Goal: Find specific page/section: Find specific page/section

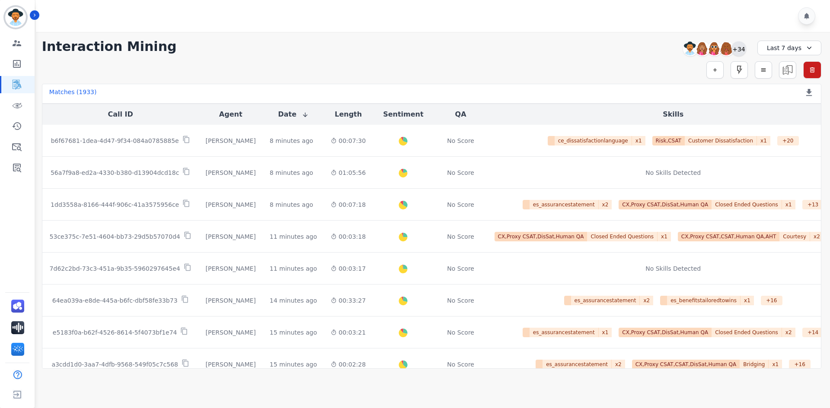
click at [738, 51] on div "+34" at bounding box center [738, 48] width 15 height 15
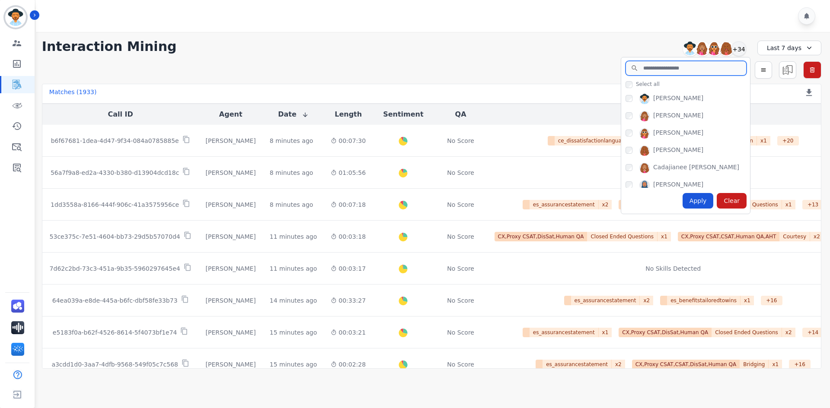
click at [724, 69] on input "search" at bounding box center [685, 68] width 121 height 15
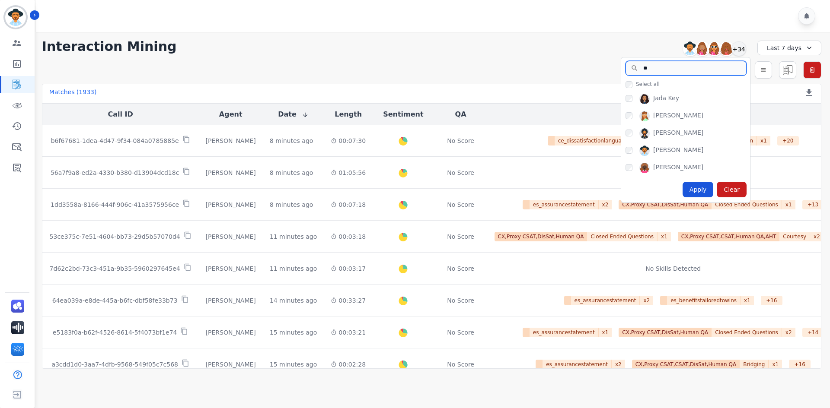
type input "**"
click at [699, 188] on div "Apply" at bounding box center [697, 190] width 31 height 16
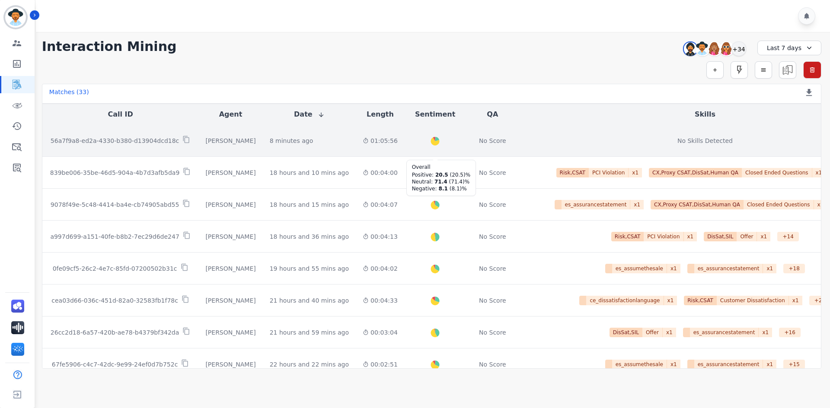
click at [421, 139] on icon "Created with Highcharts 10.2.0" at bounding box center [435, 142] width 28 height 28
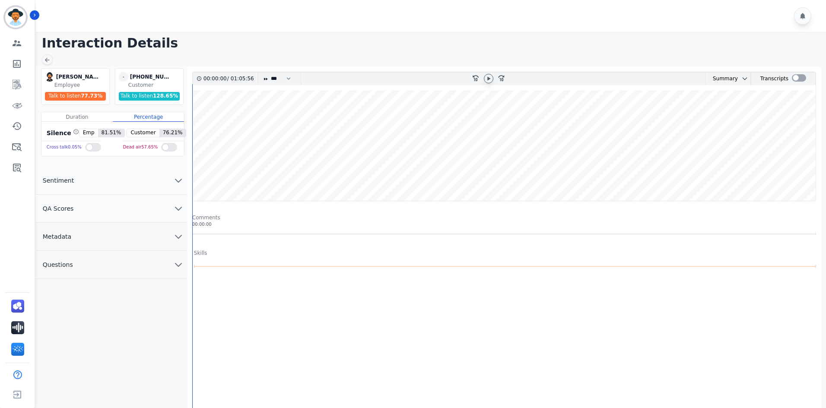
click at [487, 79] on icon at bounding box center [488, 78] width 7 height 7
click at [325, 121] on wave at bounding box center [504, 145] width 623 height 111
click at [395, 136] on wave at bounding box center [504, 145] width 623 height 111
click at [407, 178] on wave at bounding box center [504, 145] width 623 height 111
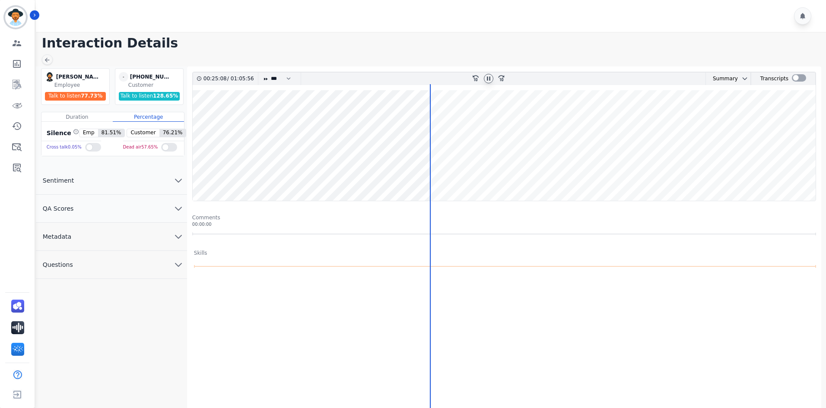
click at [489, 79] on icon at bounding box center [488, 78] width 7 height 7
click at [793, 76] on div at bounding box center [799, 77] width 14 height 7
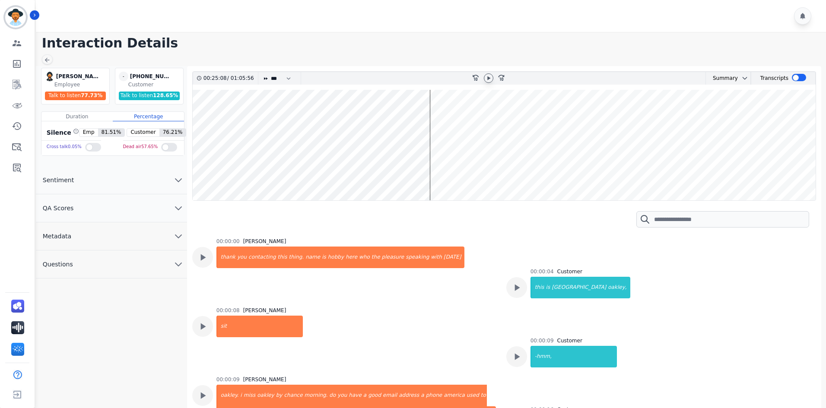
click at [216, 119] on wave at bounding box center [504, 145] width 623 height 111
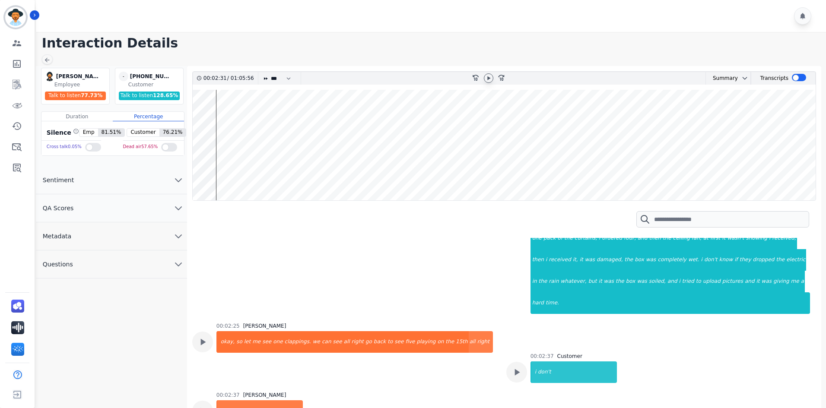
scroll to position [855, 0]
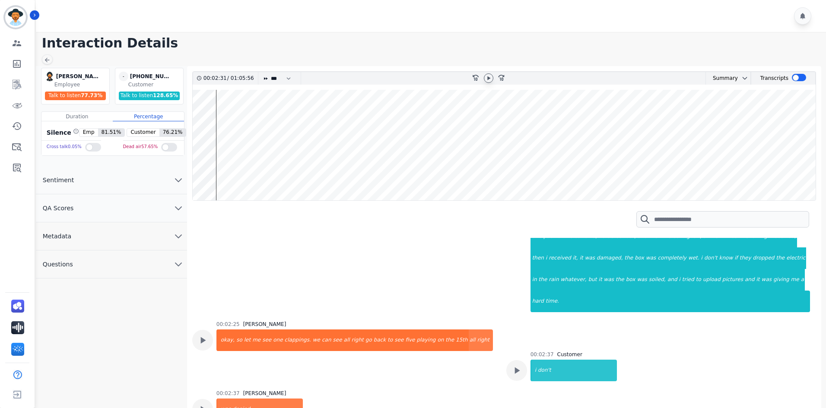
click at [209, 175] on wave at bounding box center [504, 145] width 623 height 111
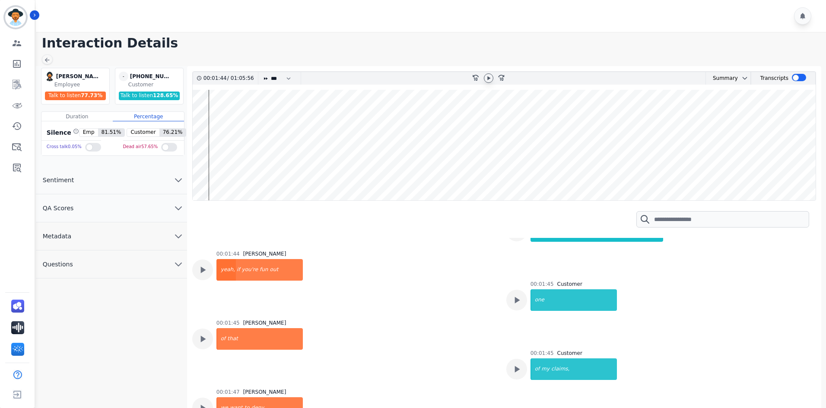
scroll to position [557, 0]
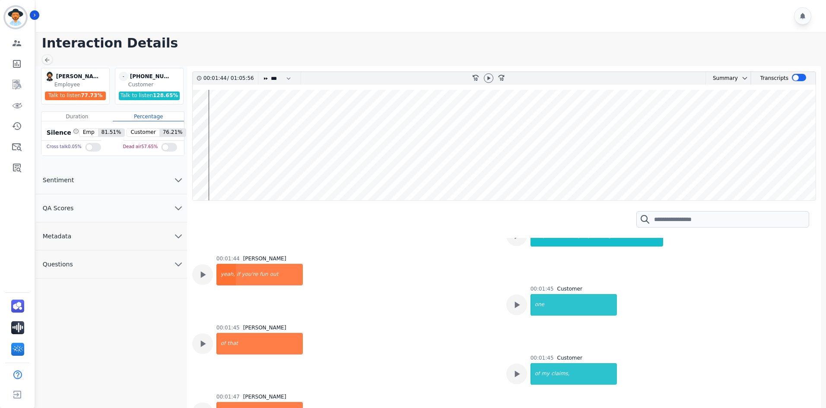
drag, startPoint x: 487, startPoint y: 77, endPoint x: 423, endPoint y: 89, distance: 66.0
click at [487, 78] on icon at bounding box center [488, 78] width 7 height 7
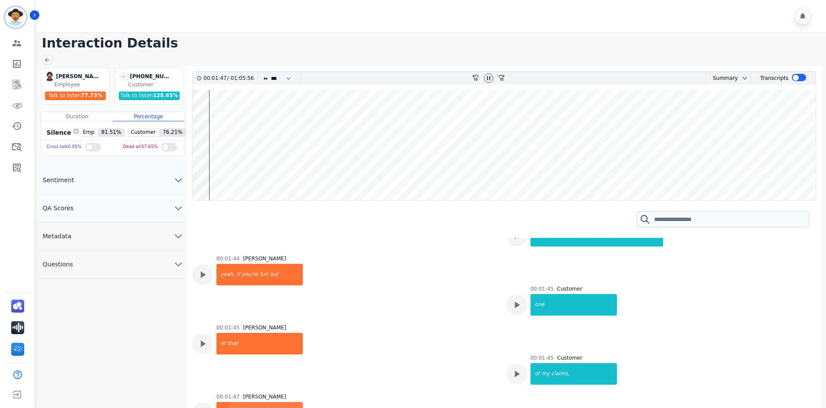
click at [207, 122] on wave at bounding box center [504, 145] width 623 height 111
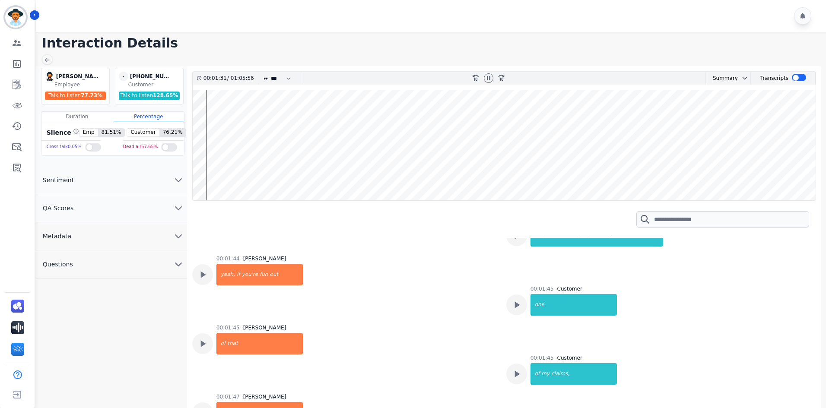
scroll to position [483, 0]
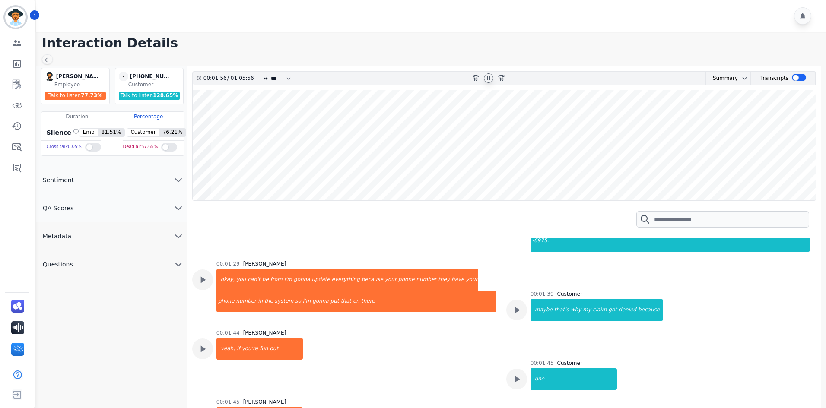
click at [488, 79] on icon at bounding box center [488, 78] width 7 height 7
click at [491, 76] on icon at bounding box center [488, 78] width 7 height 7
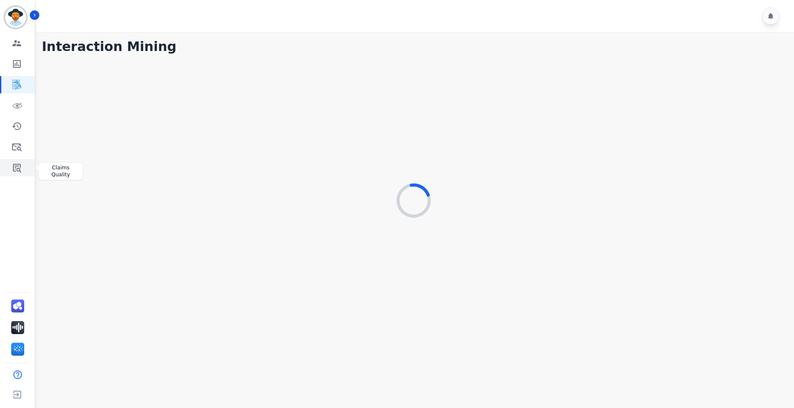
click at [16, 166] on icon "Sidebar" at bounding box center [17, 168] width 8 height 9
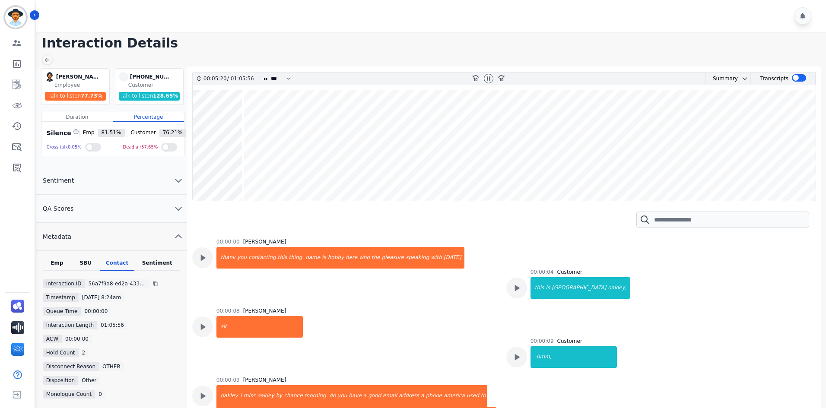
scroll to position [483, 0]
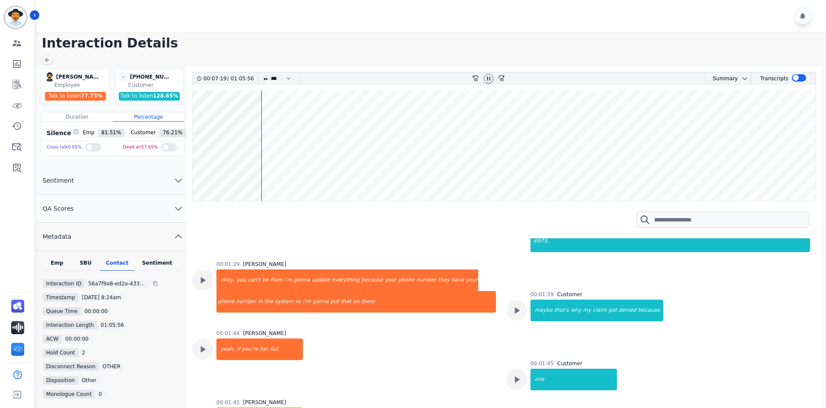
click at [493, 76] on div at bounding box center [489, 79] width 10 height 10
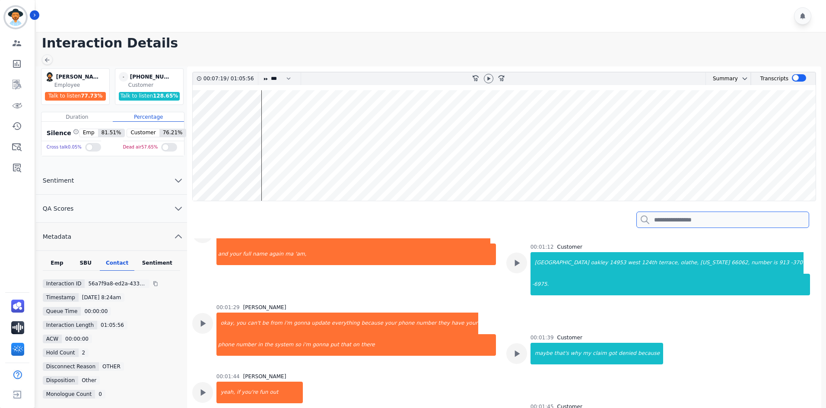
click at [687, 220] on input "search" at bounding box center [723, 220] width 173 height 16
